Goal: Task Accomplishment & Management: Use online tool/utility

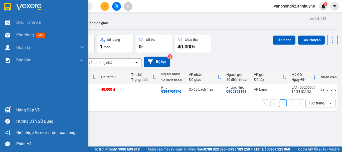
click at [7, 108] on img at bounding box center [7, 110] width 5 height 5
click at [7, 108] on div "Điều hành xe Kho hàng mới Quản [PERSON_NAME] lý chuyến Quản lý khách hàng mới Q…" at bounding box center [44, 76] width 88 height 152
click at [20, 109] on div "Hàng sắp về" at bounding box center [50, 111] width 68 height 8
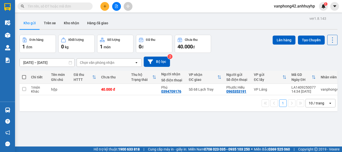
drag, startPoint x: 212, startPoint y: 68, endPoint x: 198, endPoint y: 73, distance: 14.8
click at [212, 68] on section "Kết quả tìm kiếm ( 0 ) Bộ lọc No Data vanphong42.anhhuyhp 1 Điều hành xe Kho hà…" at bounding box center [171, 76] width 342 height 152
click at [137, 92] on td at bounding box center [144, 89] width 30 height 11
checkbox input "true"
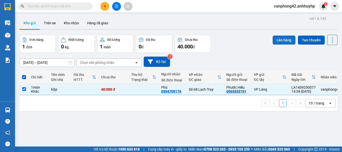
click at [276, 41] on button "Lên hàng" at bounding box center [284, 40] width 23 height 9
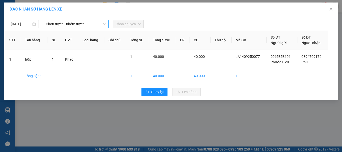
click at [95, 25] on span "Chọn tuyến - nhóm tuyến" at bounding box center [76, 24] width 60 height 8
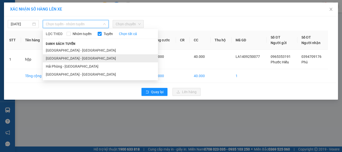
click at [81, 58] on li "[GEOGRAPHIC_DATA] - [GEOGRAPHIC_DATA]" at bounding box center [100, 58] width 115 height 8
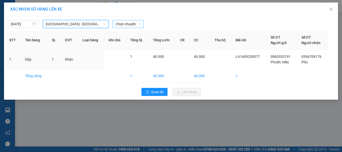
click at [126, 22] on span "Chọn chuyến" at bounding box center [128, 24] width 25 height 8
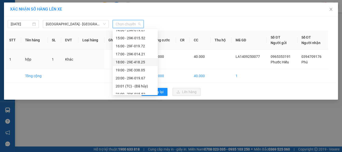
scroll to position [75, 0]
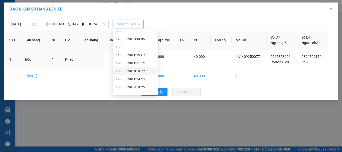
click at [141, 69] on div "16:00 - 29F-019.72" at bounding box center [135, 71] width 39 height 6
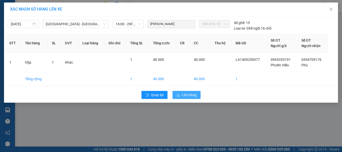
click at [179, 97] on span "upload" at bounding box center [179, 95] width 4 height 4
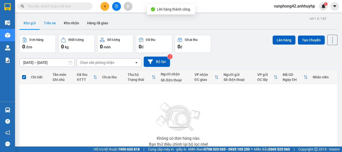
click at [51, 25] on button "Trên xe" at bounding box center [50, 23] width 20 height 12
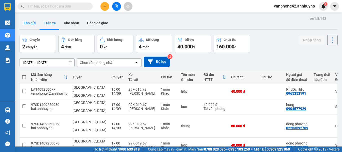
click at [34, 25] on button "Kho gửi" at bounding box center [30, 23] width 20 height 12
